Goal: Task Accomplishment & Management: Complete application form

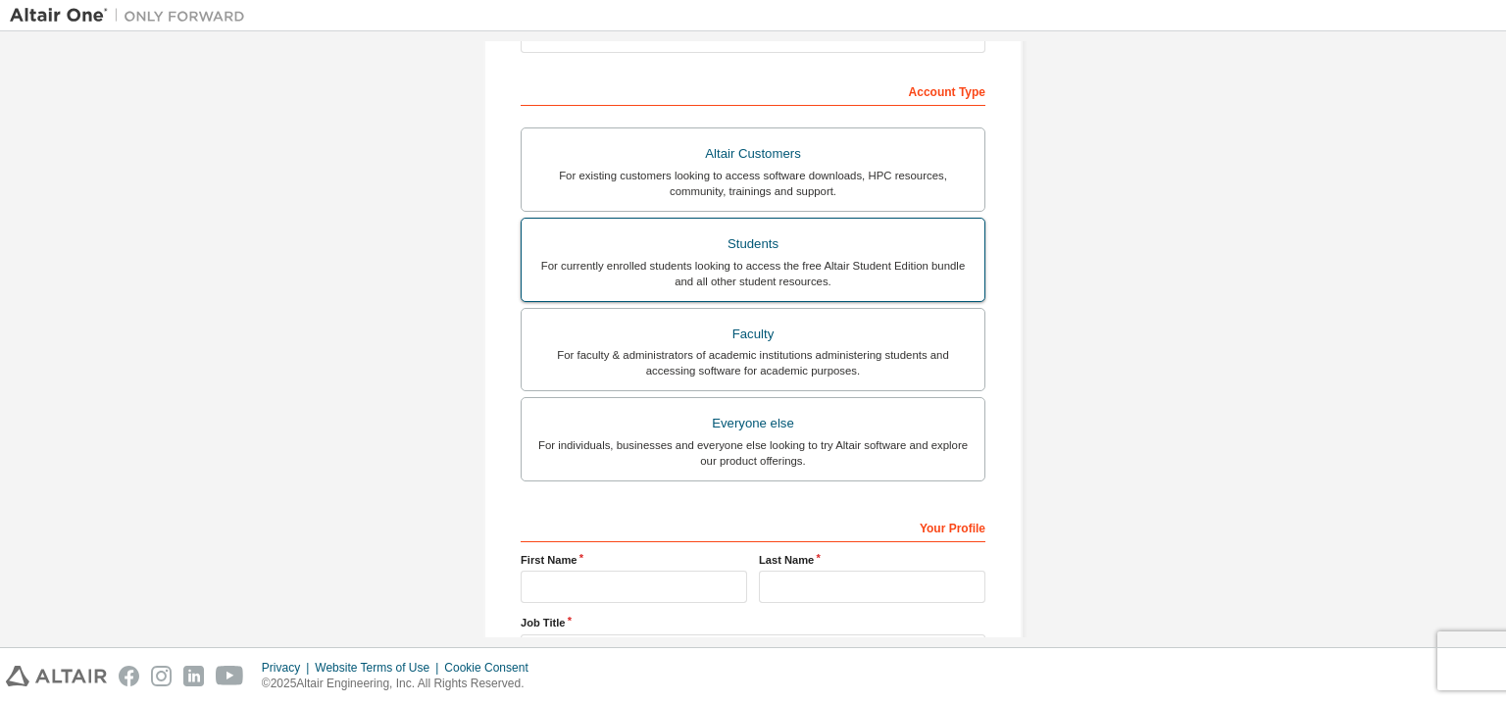
scroll to position [310, 0]
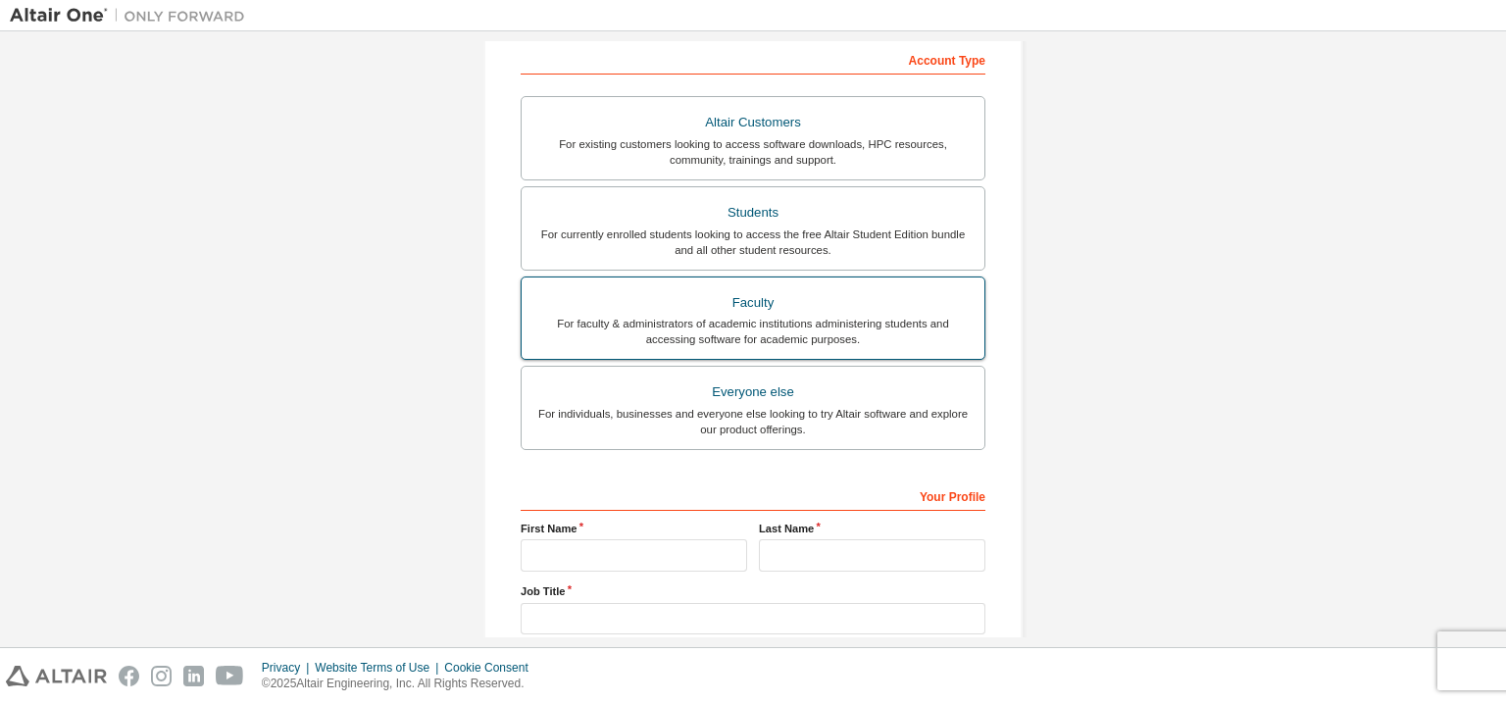
click at [775, 333] on div "For faculty & administrators of academic institutions administering students an…" at bounding box center [752, 331] width 439 height 31
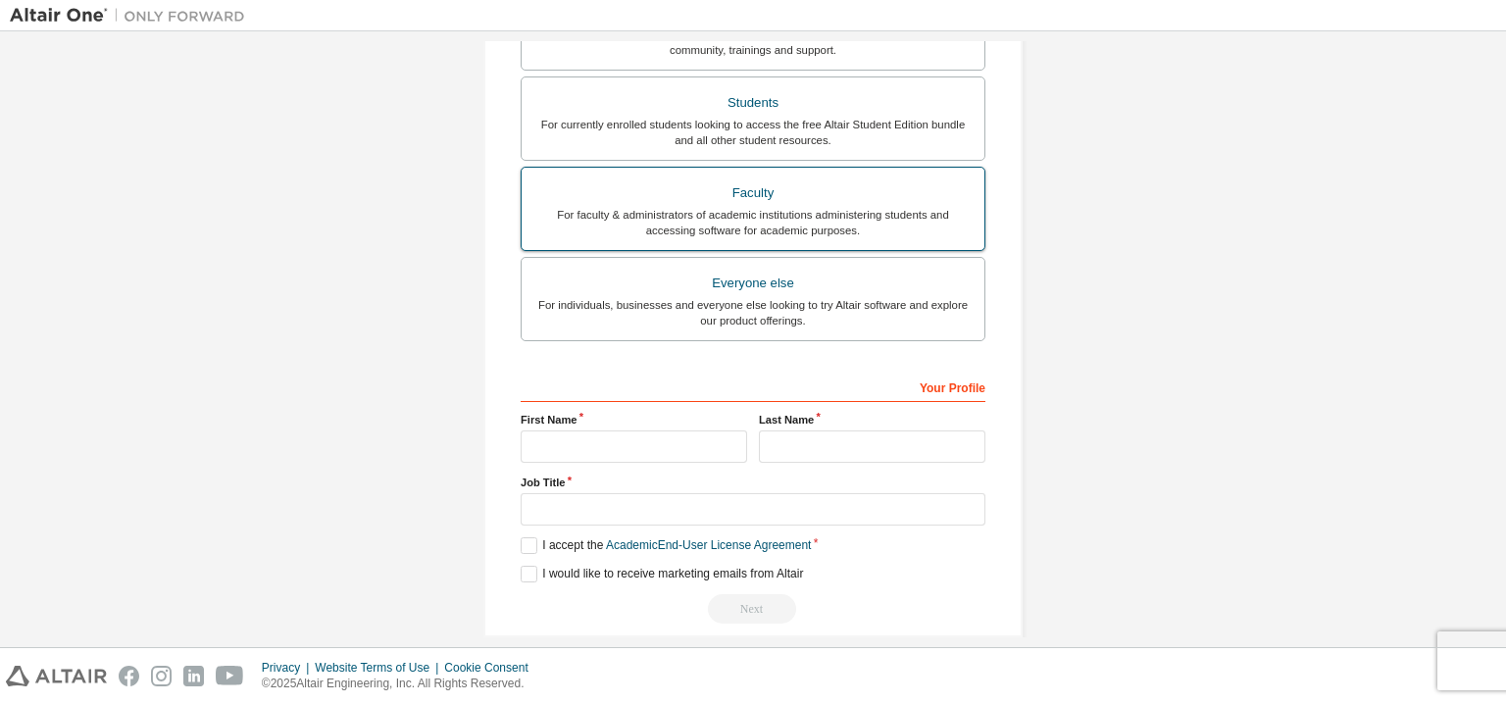
scroll to position [490, 0]
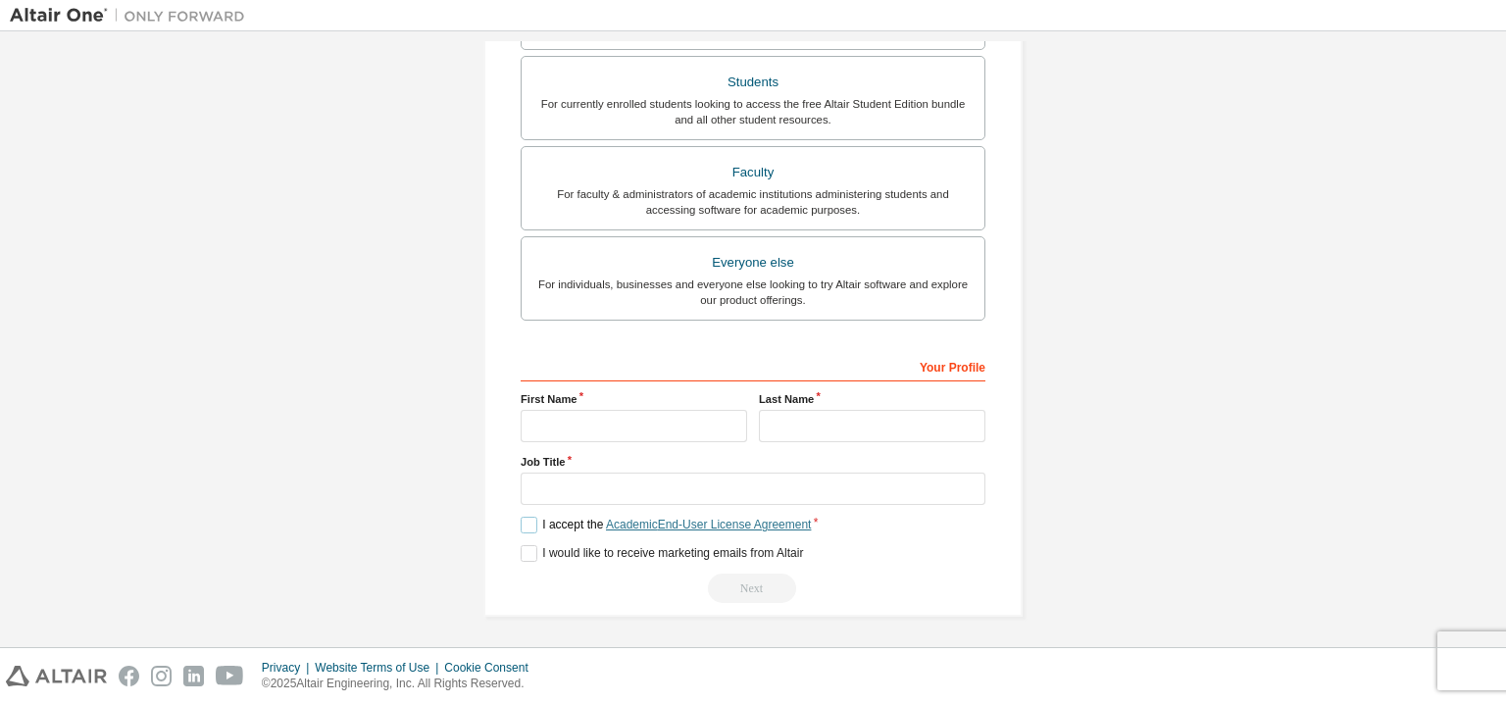
click at [722, 527] on link "Academic End-User License Agreement" at bounding box center [708, 525] width 205 height 14
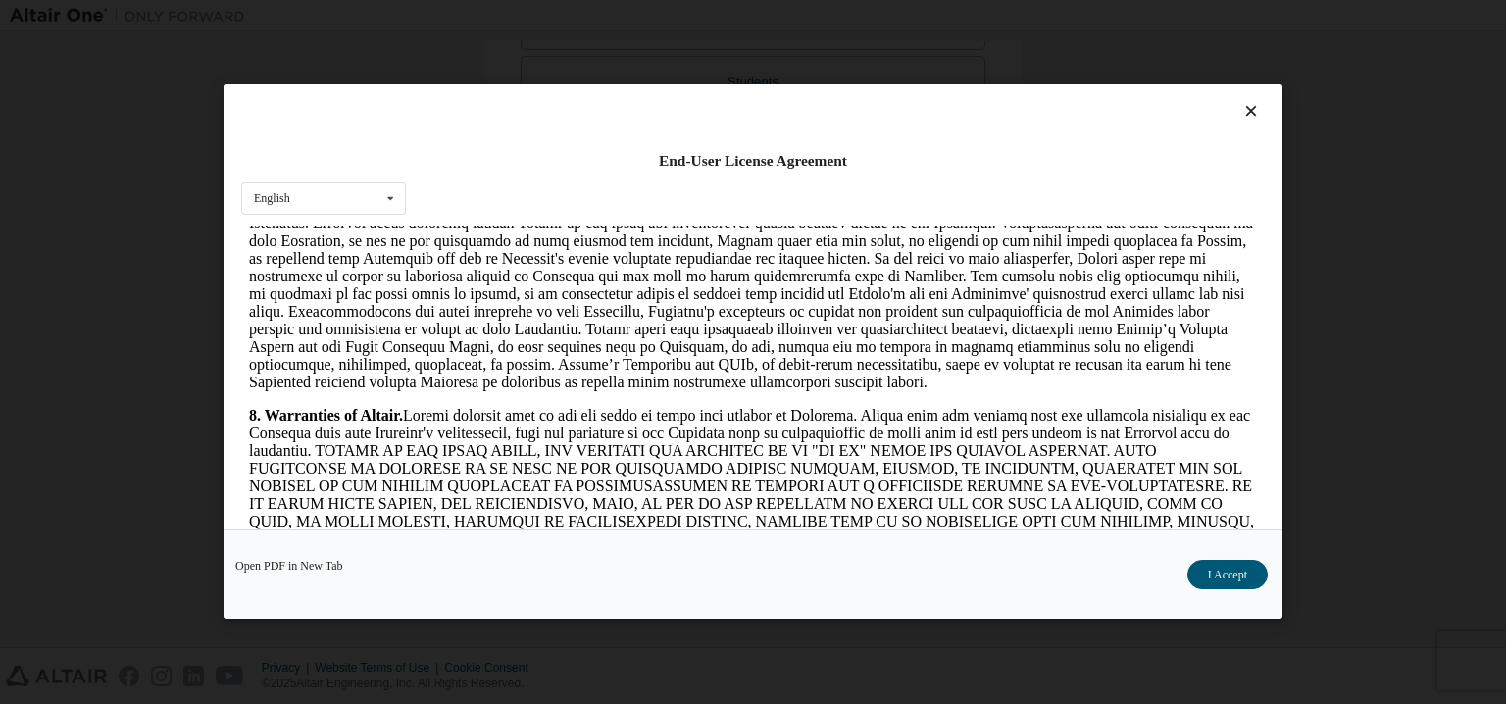
scroll to position [2239, 0]
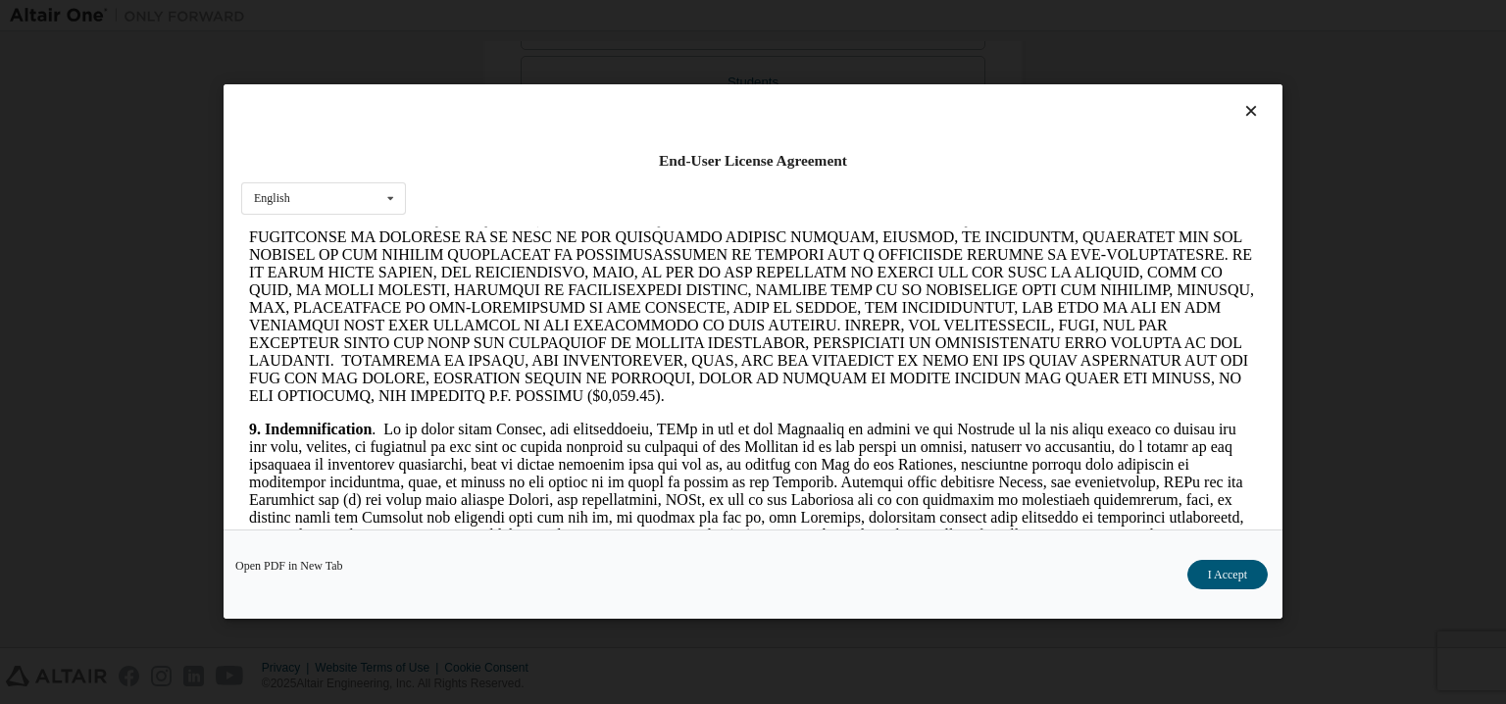
click at [1244, 109] on icon at bounding box center [1251, 112] width 21 height 18
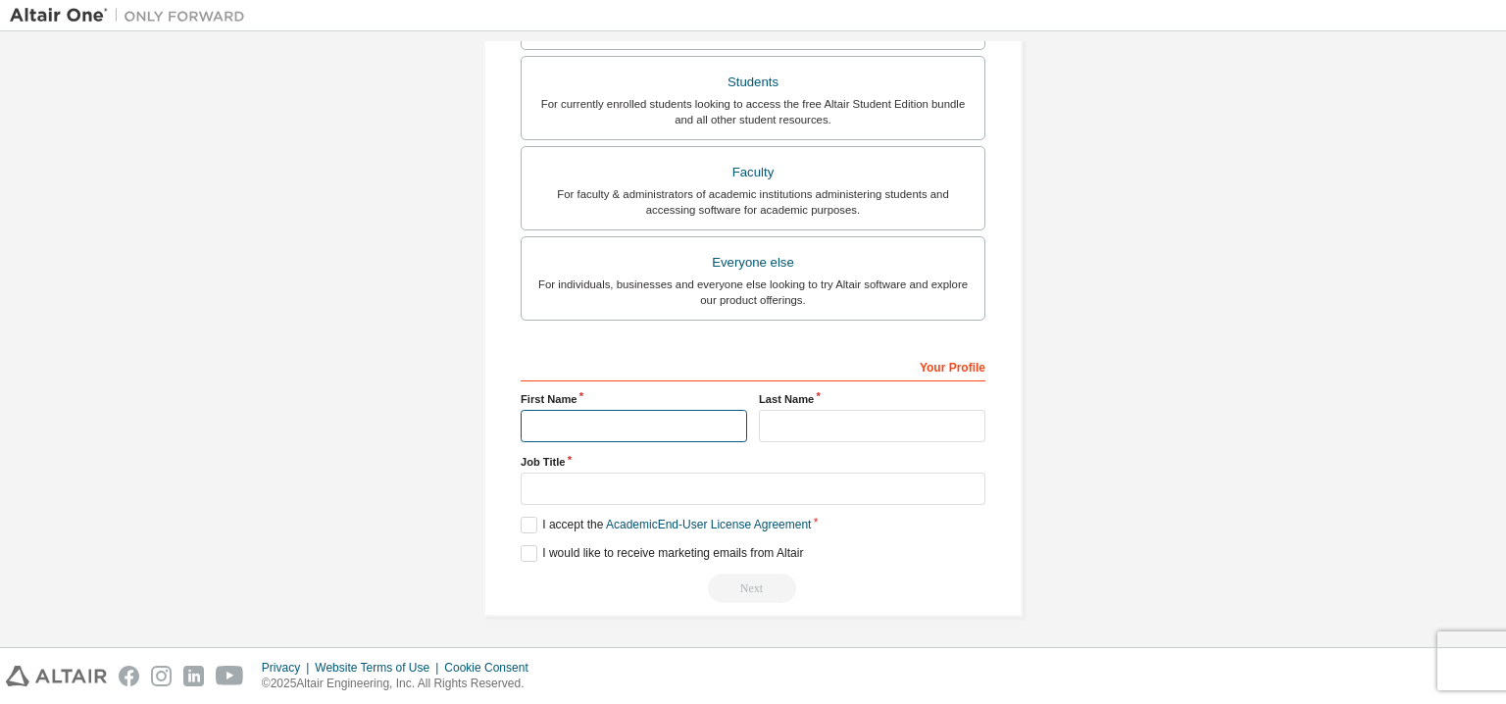
click at [554, 417] on input "text" at bounding box center [634, 426] width 226 height 32
type input "******"
click at [784, 419] on input "text" at bounding box center [872, 426] width 226 height 32
type input "*******"
click at [630, 488] on input "text" at bounding box center [753, 489] width 465 height 32
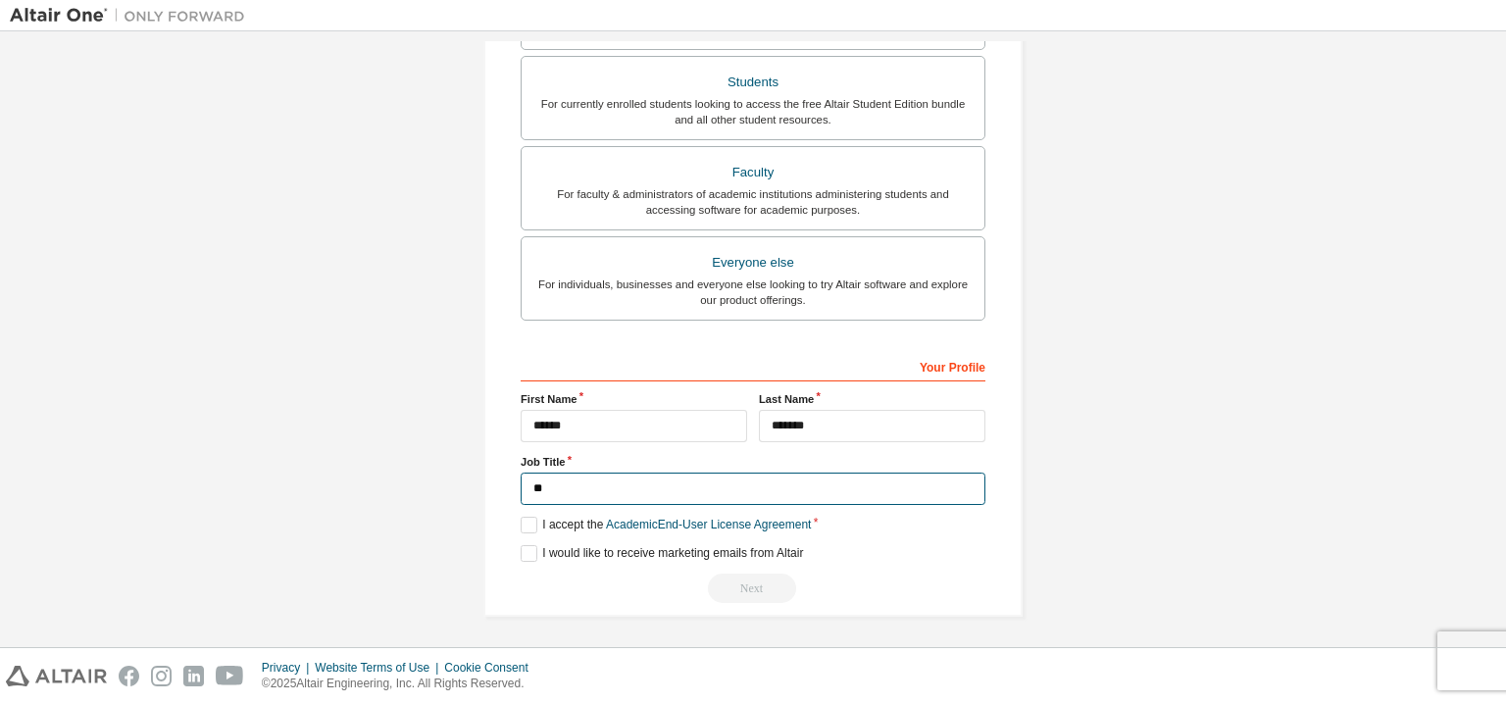
type input "*"
type input "*********"
click at [525, 522] on label "I accept the Academic End-User License Agreement" at bounding box center [666, 525] width 290 height 17
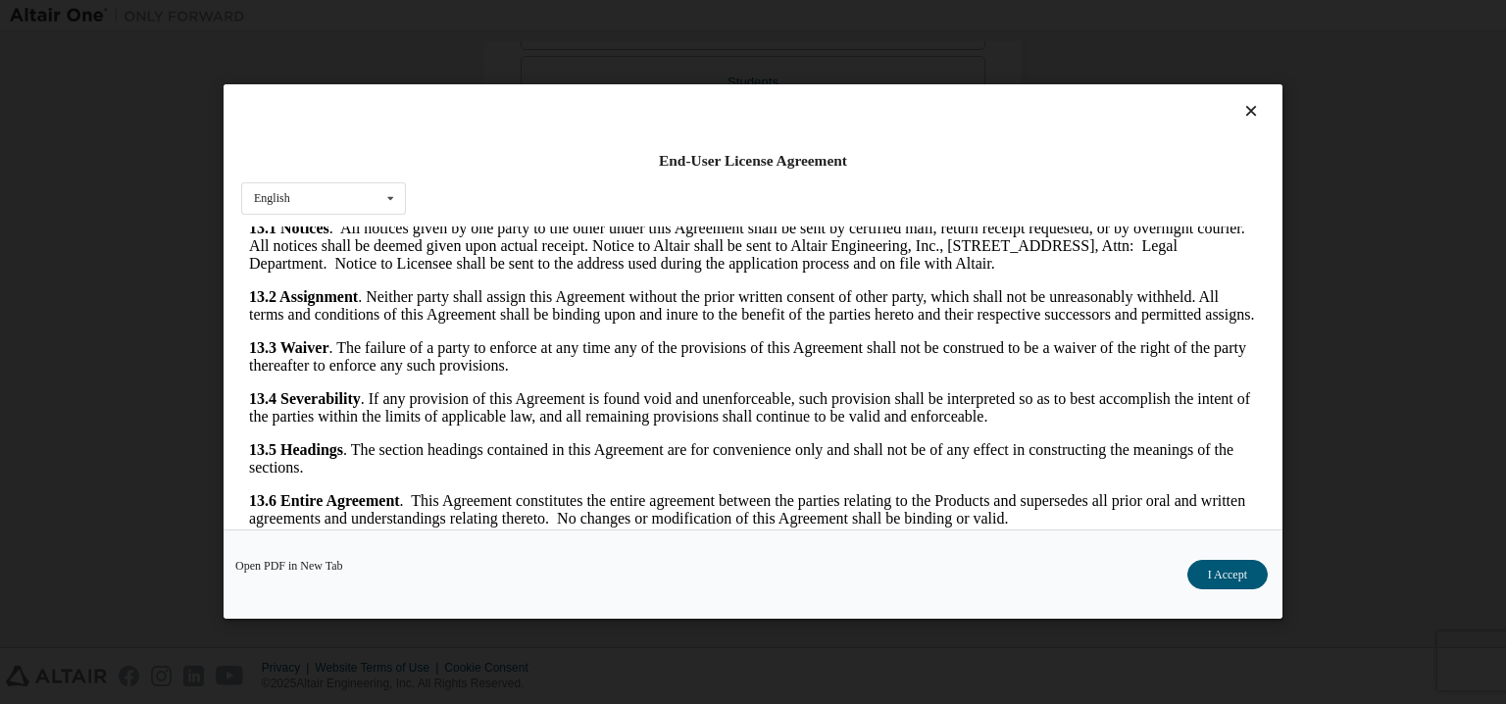
scroll to position [4084, 0]
click at [1223, 576] on button "I Accept" at bounding box center [1227, 575] width 80 height 29
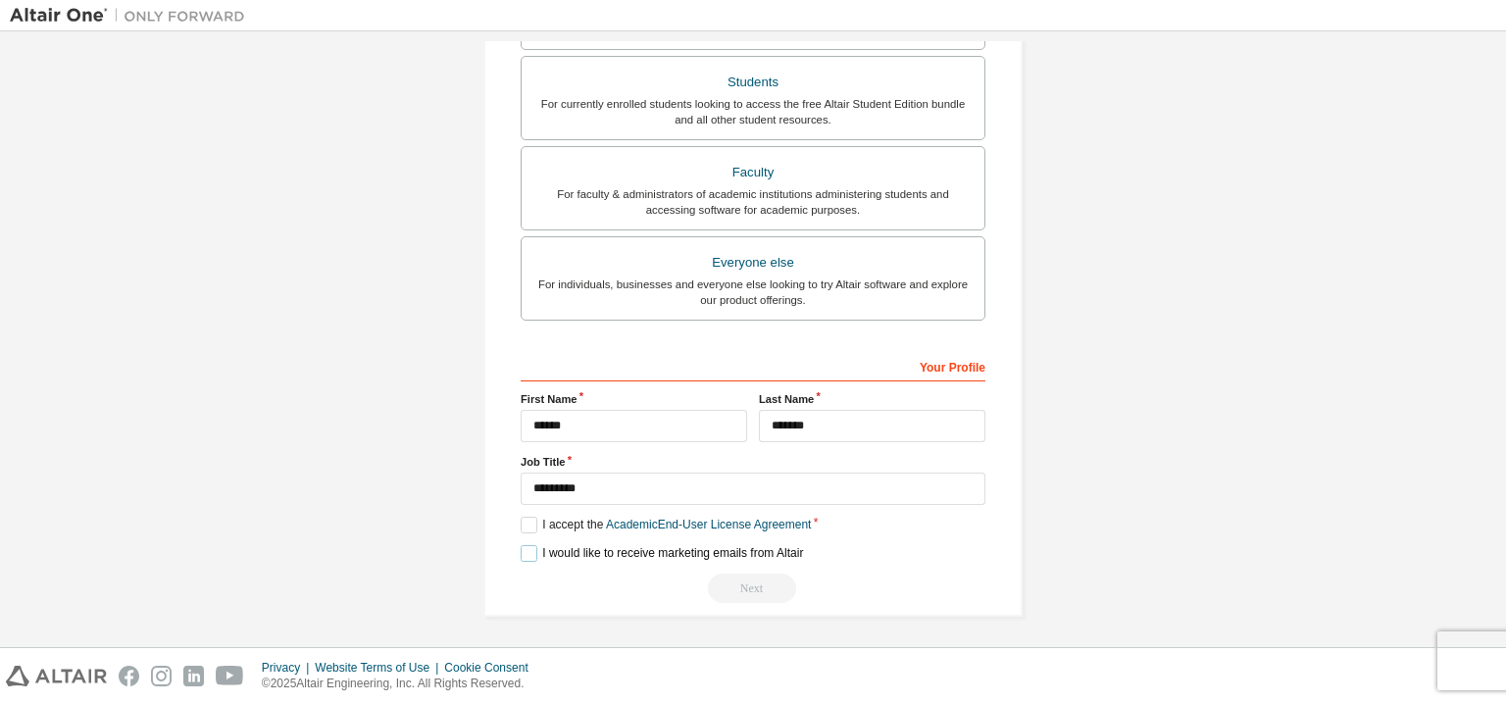
click at [537, 552] on label "I would like to receive marketing emails from Altair" at bounding box center [662, 553] width 282 height 17
click at [504, 547] on div "Create an Altair One Account For Free Trials, Licenses, Downloads, Learning & D…" at bounding box center [752, 95] width 539 height 1042
click at [530, 547] on label "I would like to receive marketing emails from Altair" at bounding box center [662, 553] width 282 height 17
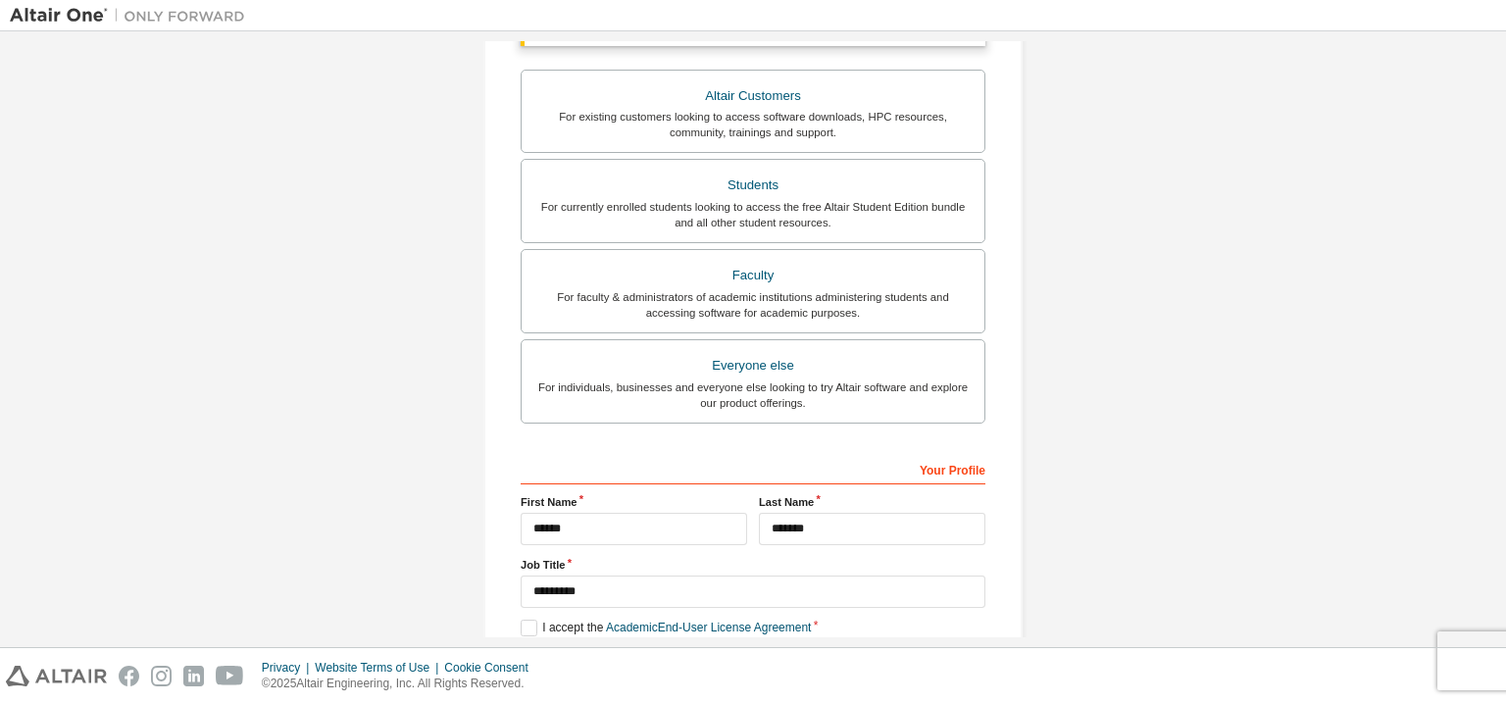
scroll to position [490, 0]
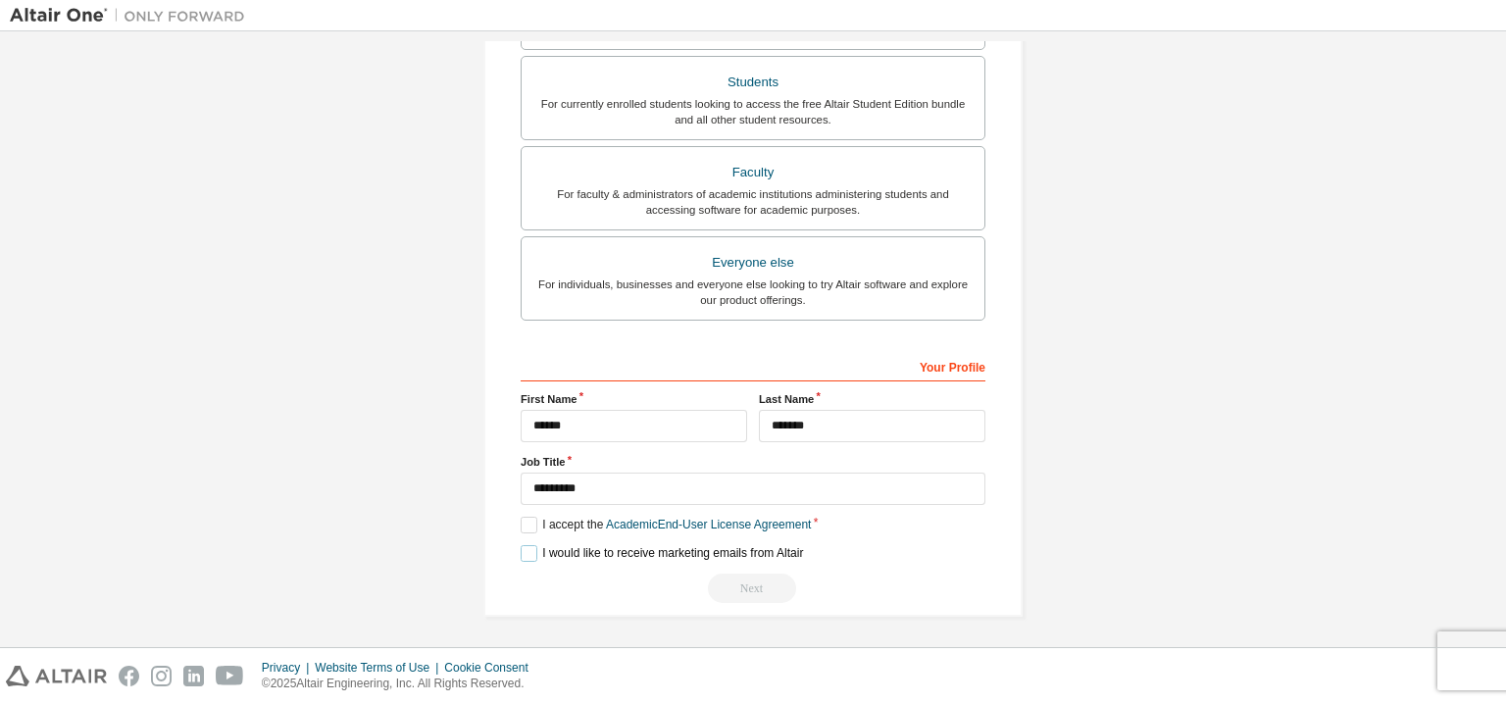
click at [526, 551] on label "I would like to receive marketing emails from Altair" at bounding box center [662, 553] width 282 height 17
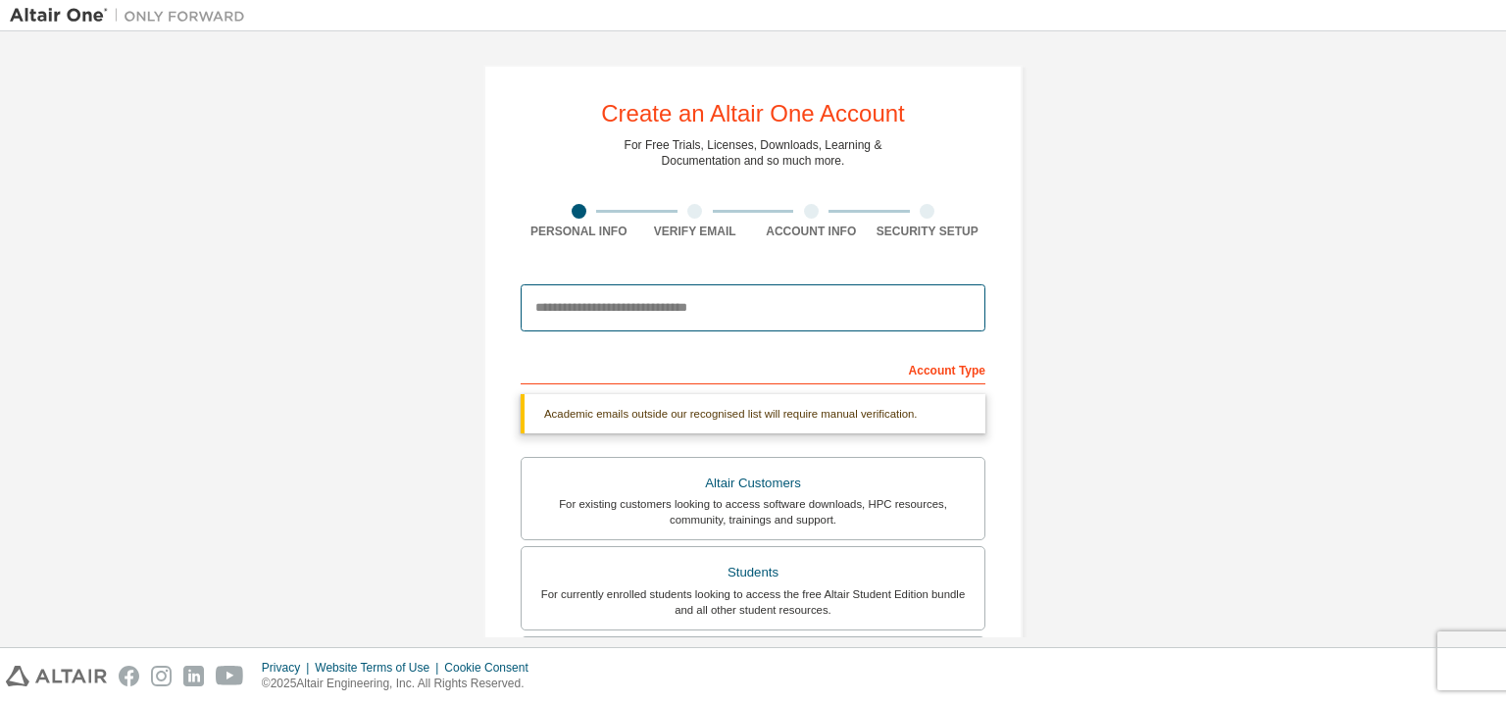
click at [602, 297] on input "email" at bounding box center [753, 307] width 465 height 47
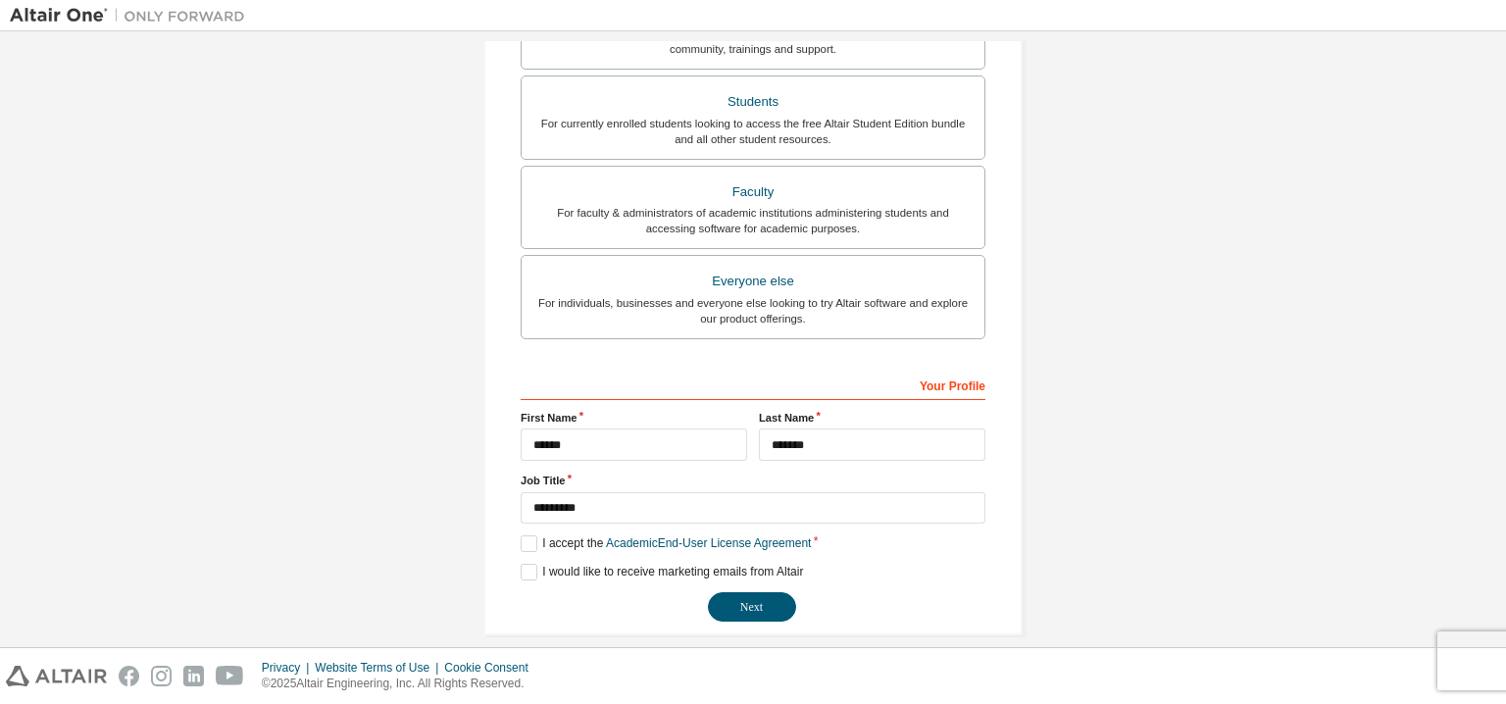
scroll to position [440, 0]
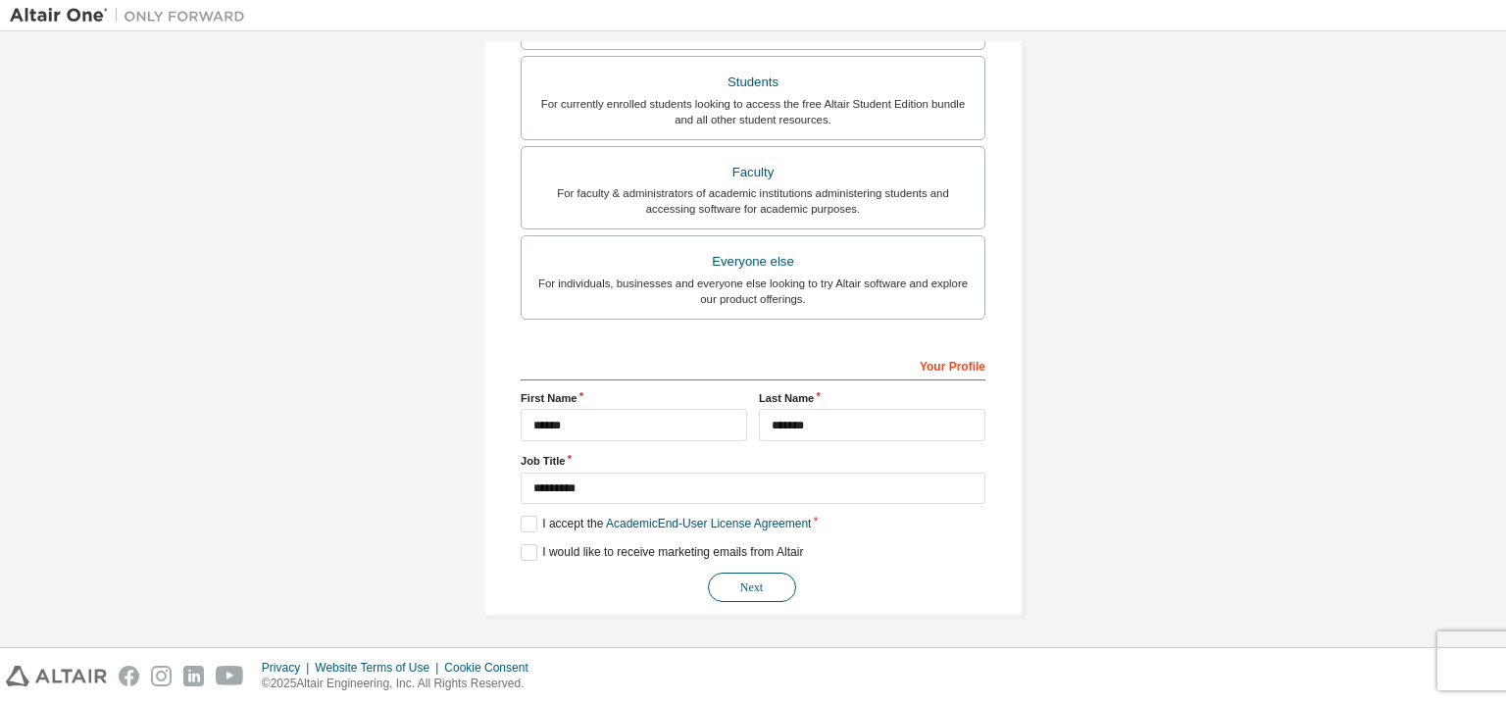
type input "**********"
click at [745, 579] on button "Next" at bounding box center [752, 587] width 88 height 29
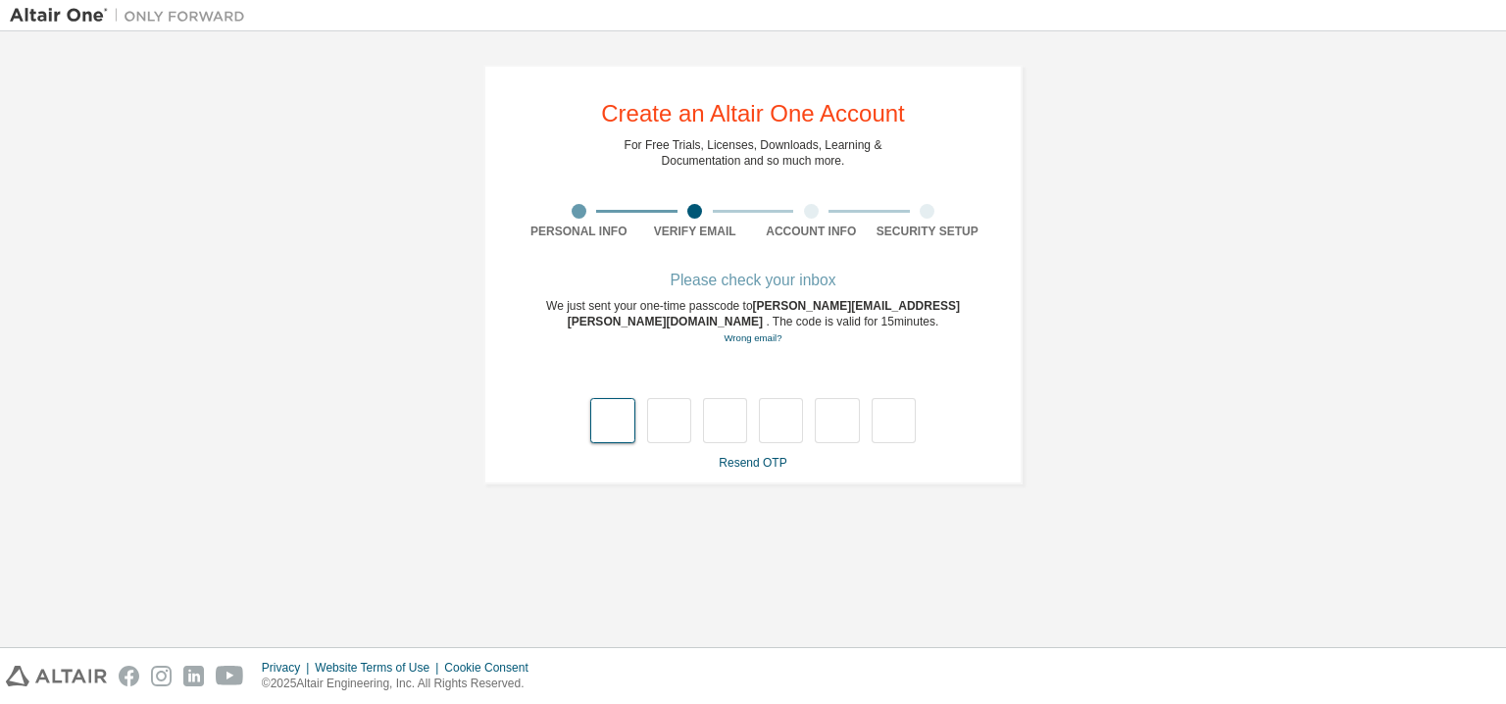
type input "*"
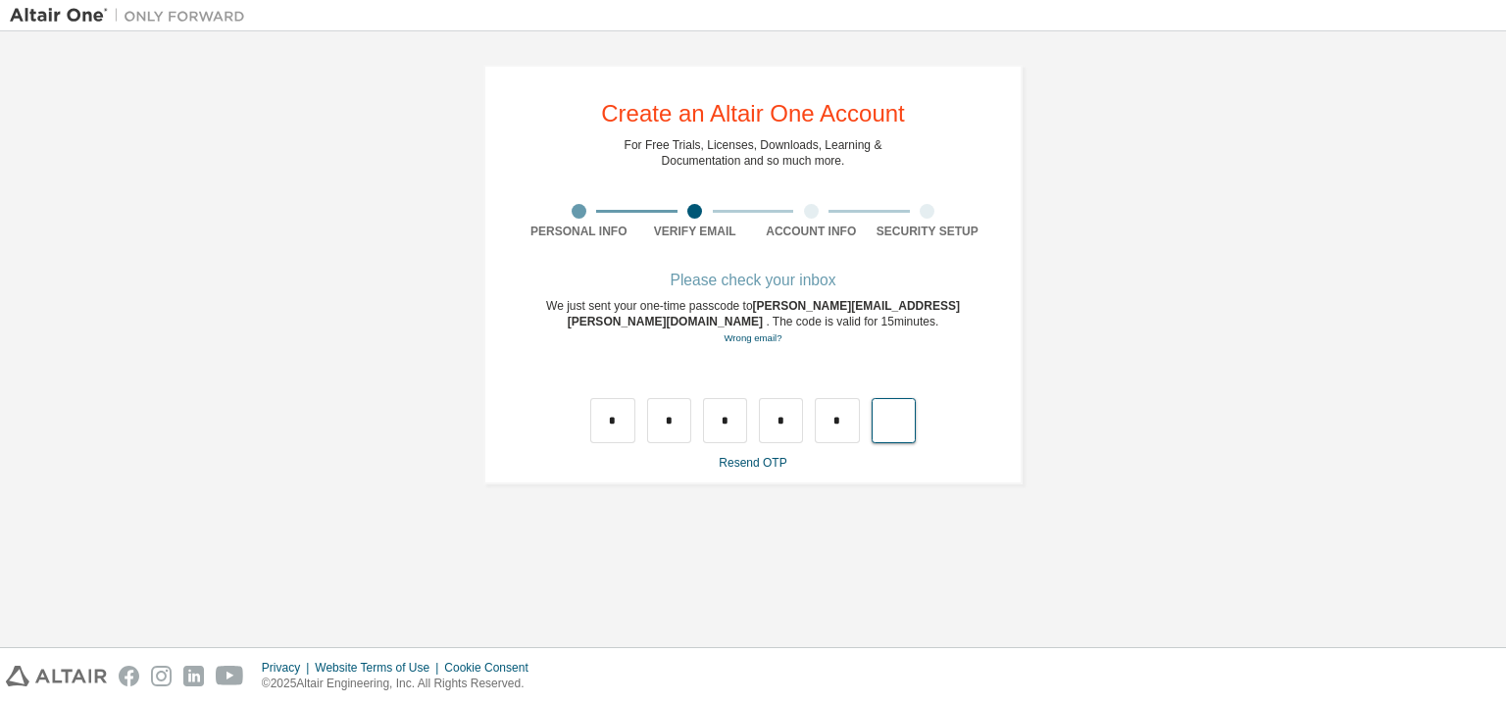
type input "*"
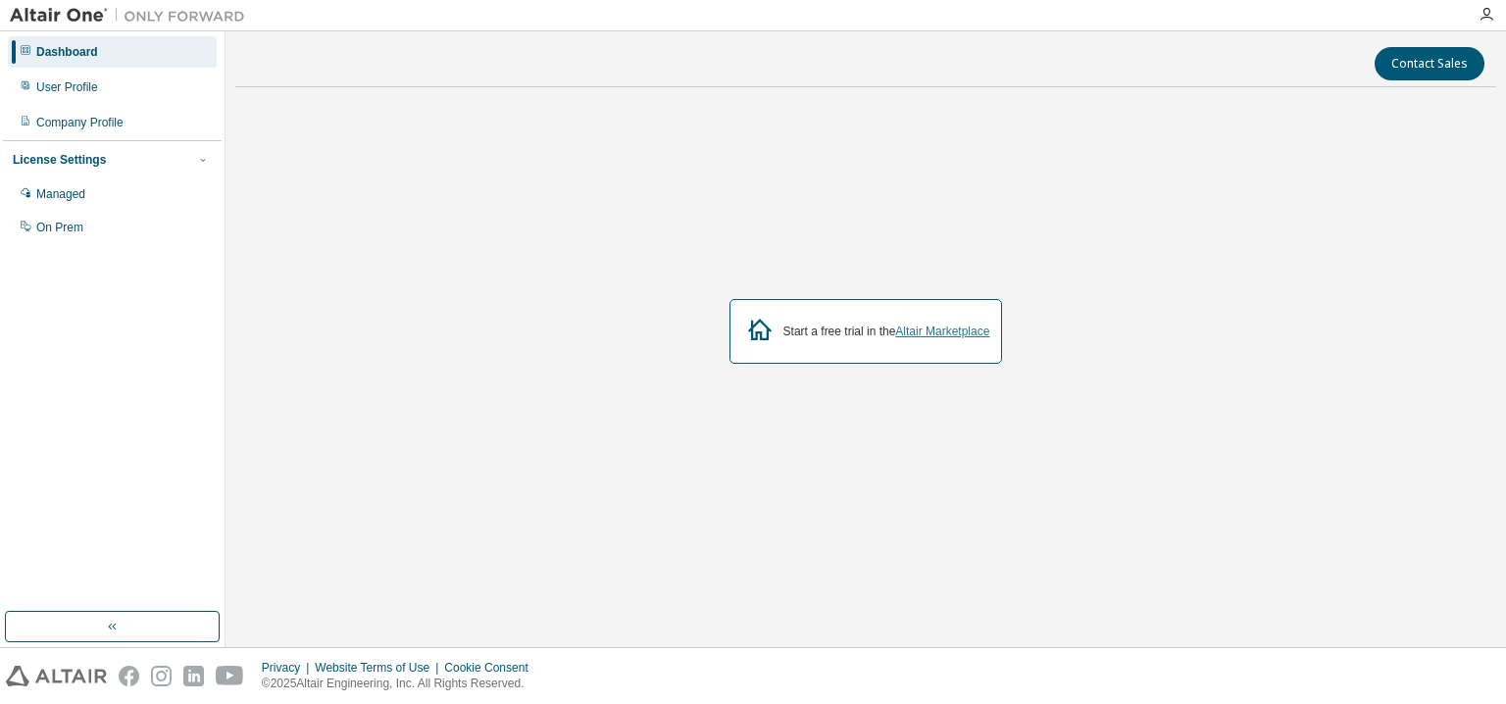
click at [920, 338] on link "Altair Marketplace" at bounding box center [942, 332] width 94 height 14
